Goal: Information Seeking & Learning: Learn about a topic

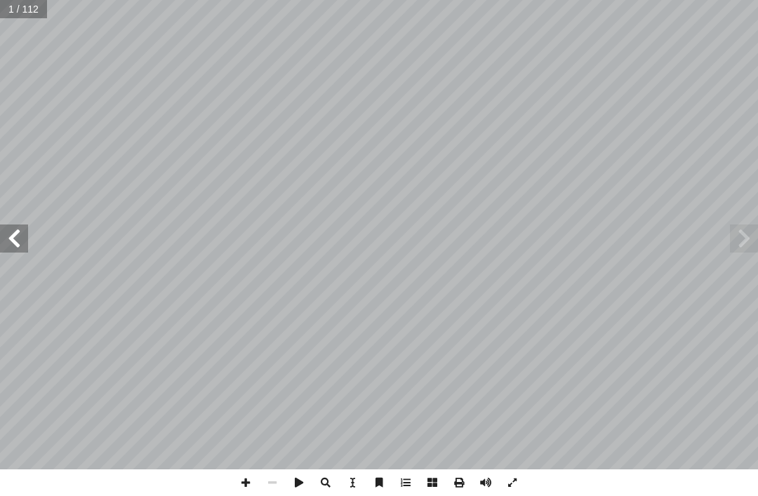
click at [27, 245] on span at bounding box center [14, 239] width 28 height 28
click at [36, 10] on input "text" at bounding box center [33, 9] width 67 height 18
type input "**"
